Goal: Information Seeking & Learning: Learn about a topic

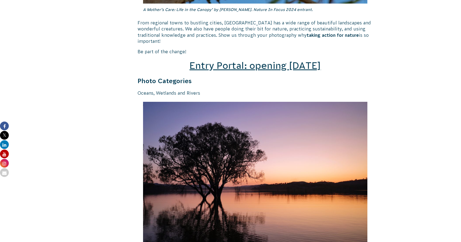
scroll to position [829, 0]
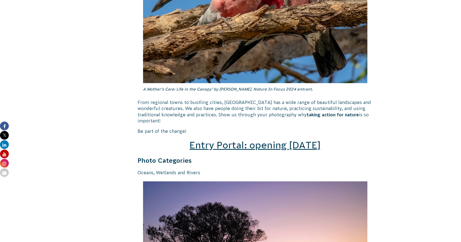
scroll to position [667, 0]
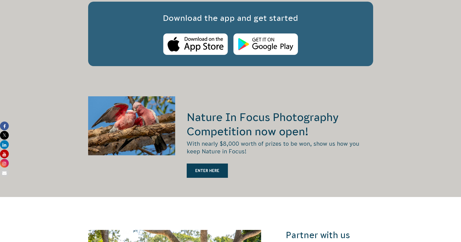
scroll to position [982, 0]
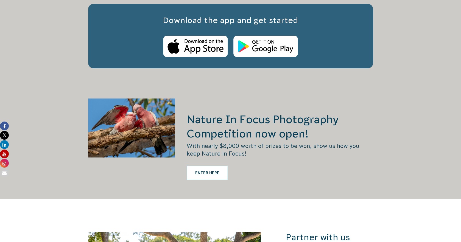
click at [210, 166] on link "ENTER HERE" at bounding box center [207, 173] width 41 height 14
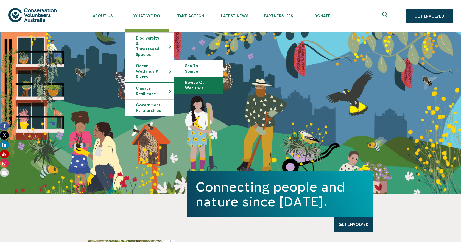
click at [183, 77] on link "Revive Our Wetlands" at bounding box center [198, 85] width 49 height 16
